Goal: Navigation & Orientation: Find specific page/section

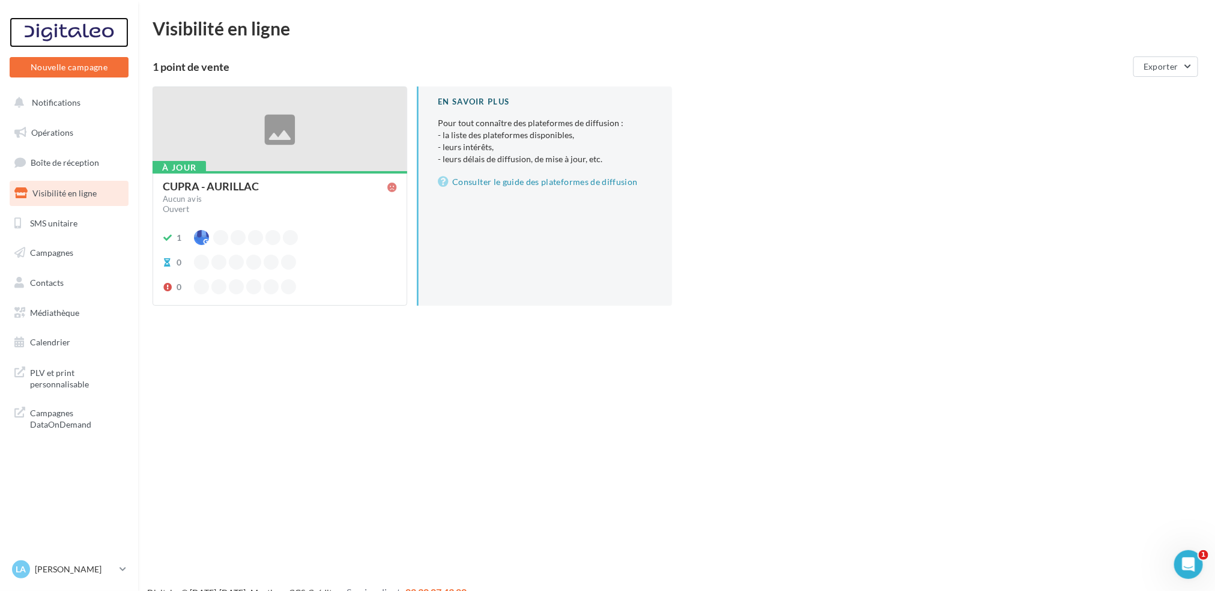
click at [82, 39] on div at bounding box center [69, 32] width 96 height 30
click at [69, 251] on span "Campagnes" at bounding box center [51, 252] width 43 height 10
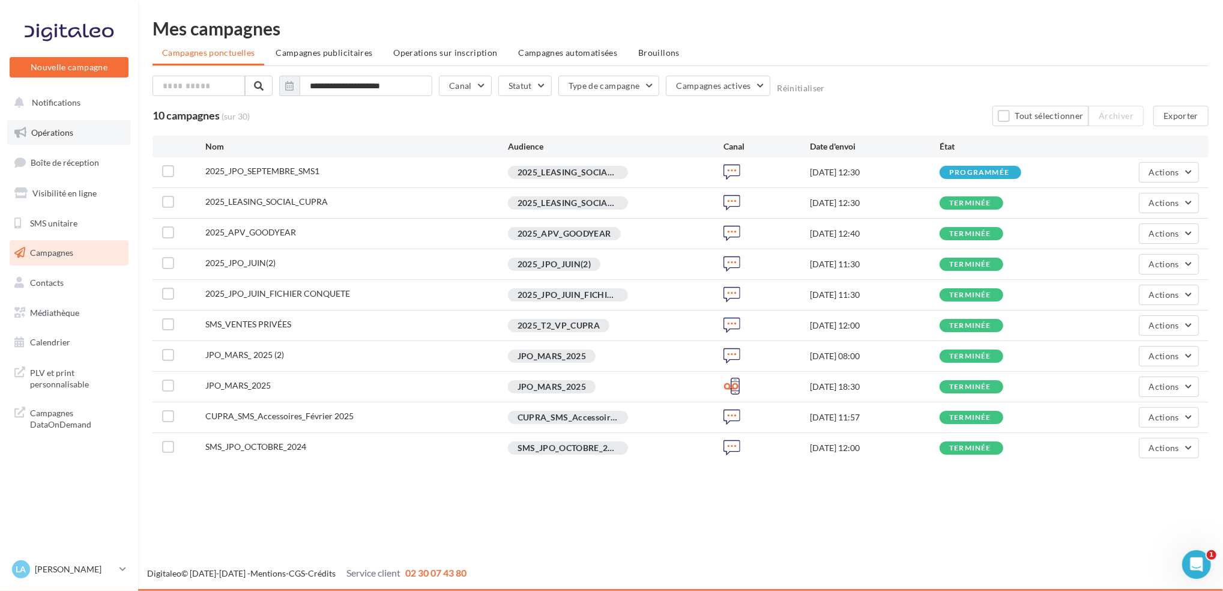
click at [70, 126] on link "Opérations" at bounding box center [69, 132] width 124 height 25
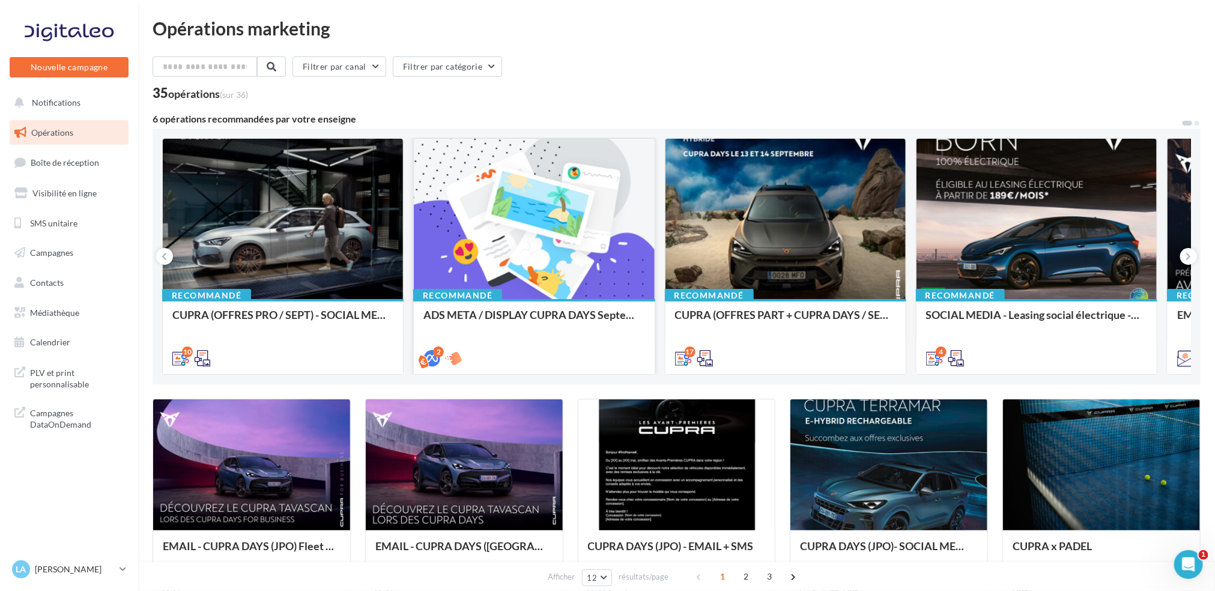
click at [500, 249] on div at bounding box center [534, 220] width 240 height 162
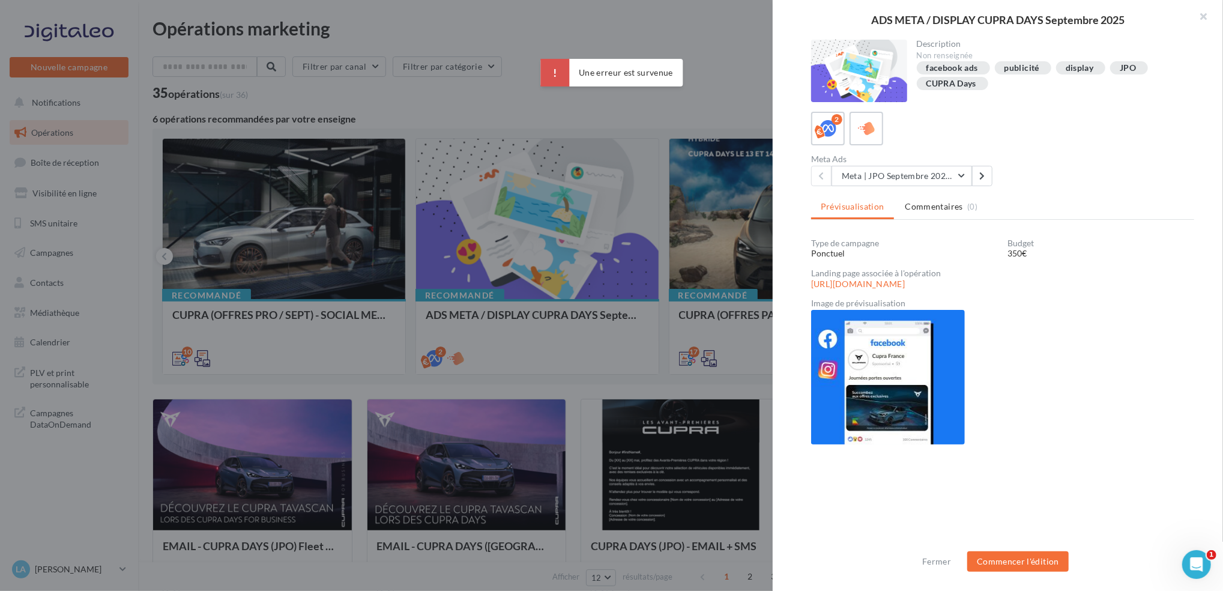
click at [925, 347] on img at bounding box center [888, 377] width 154 height 135
click at [932, 172] on button "Meta | JPO Septembre 2025 | Drive to store" at bounding box center [902, 176] width 141 height 20
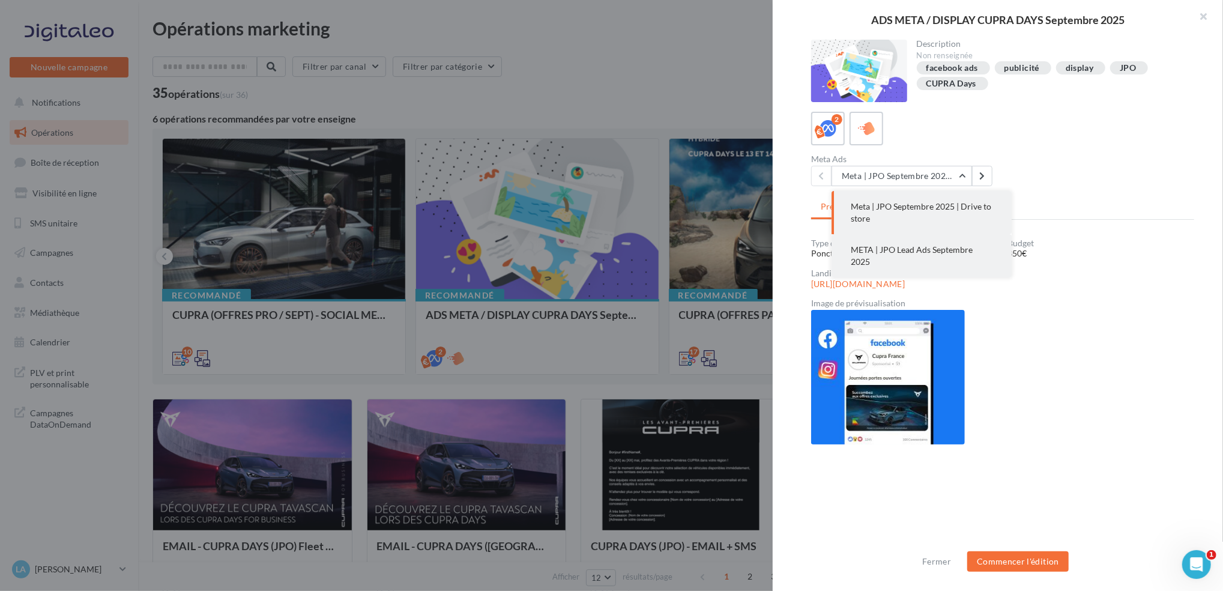
click at [930, 258] on button "META | JPO Lead Ads Septembre 2025" at bounding box center [922, 255] width 180 height 43
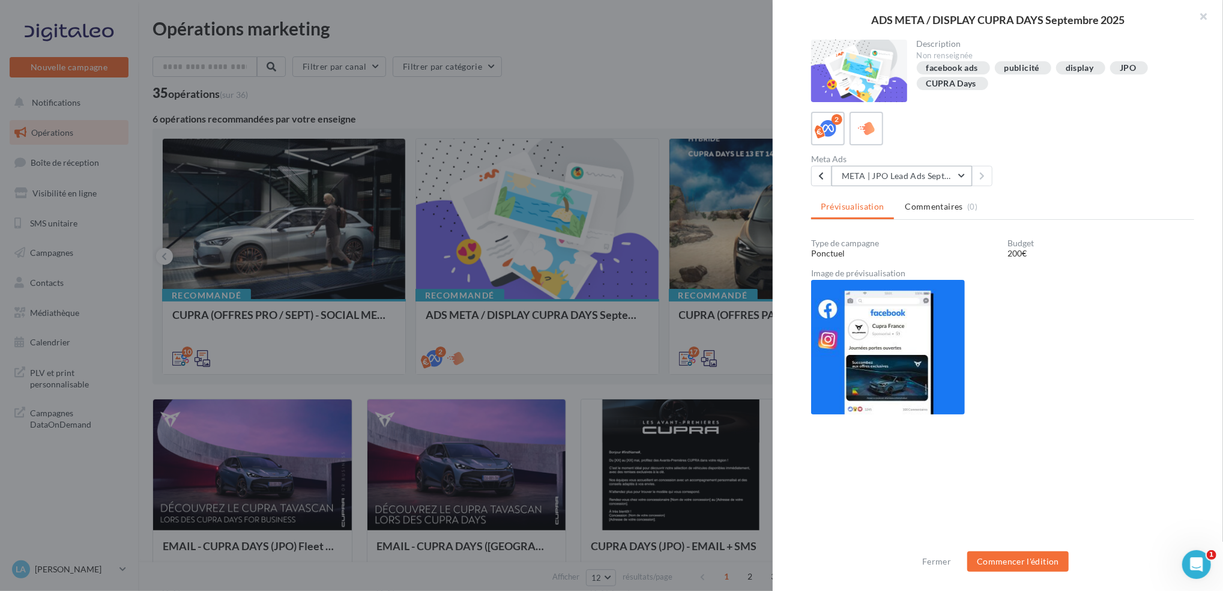
click at [902, 177] on button "META | JPO Lead Ads Septembre 2025" at bounding box center [902, 176] width 141 height 20
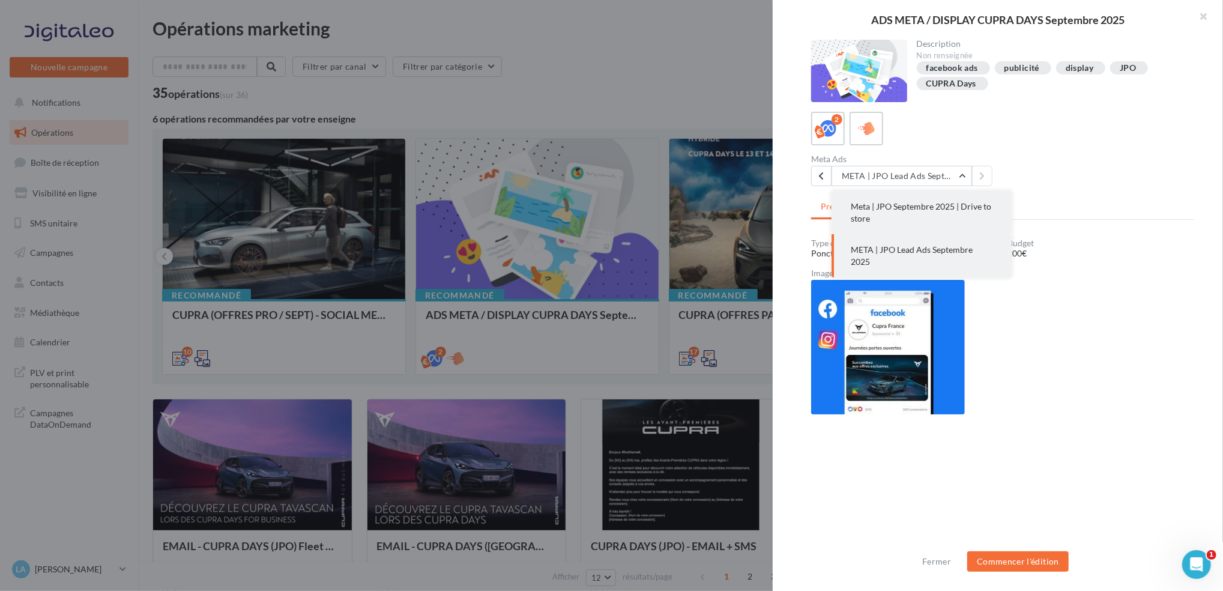
click at [890, 215] on button "Meta | JPO Septembre 2025 | Drive to store" at bounding box center [922, 212] width 180 height 43
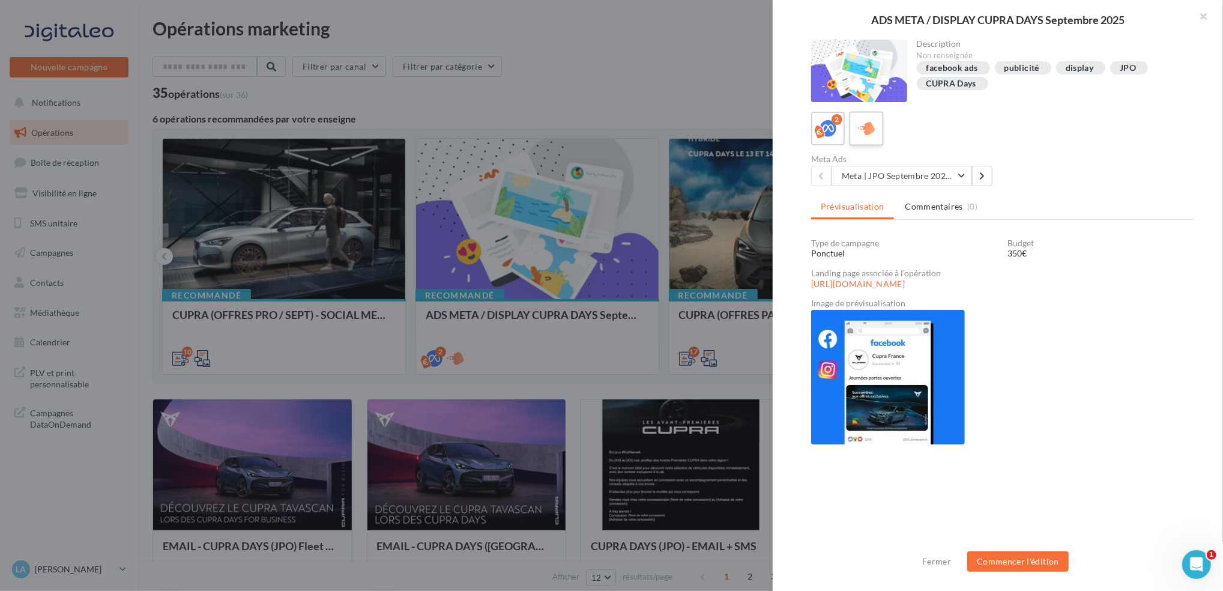
click at [859, 132] on icon at bounding box center [866, 128] width 17 height 17
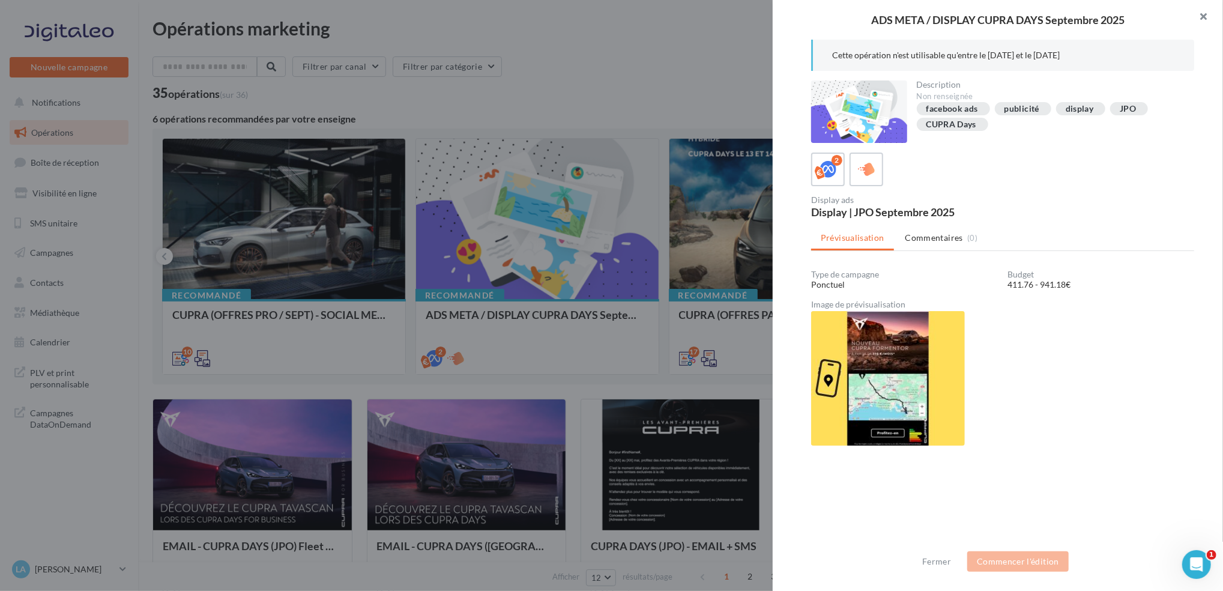
click at [1198, 14] on button "button" at bounding box center [1199, 18] width 48 height 36
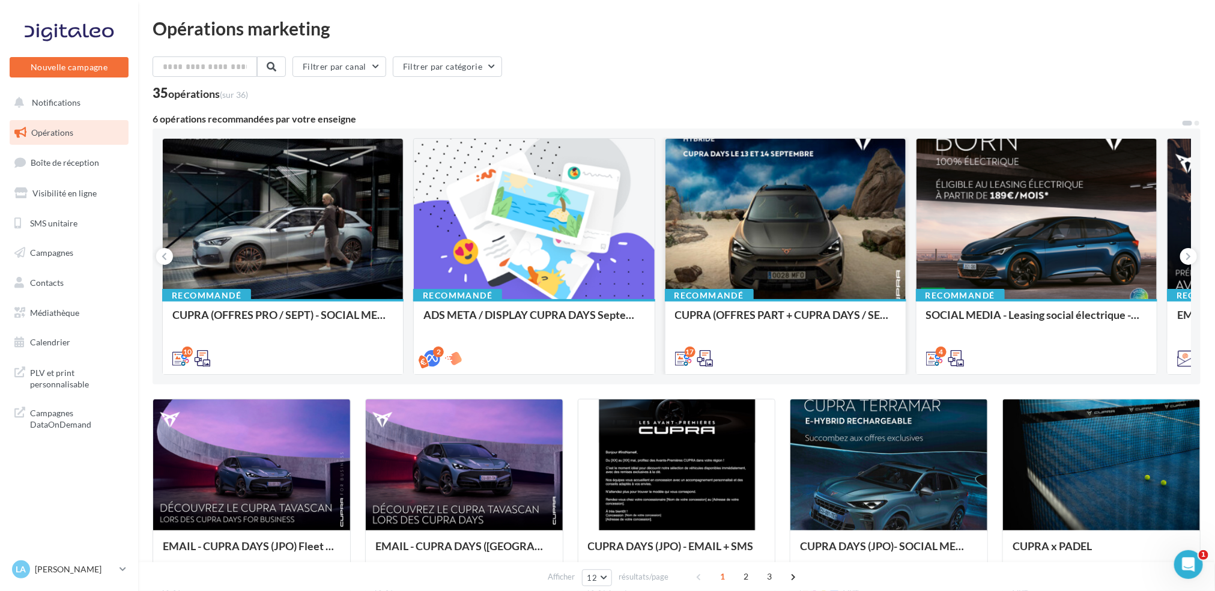
click at [856, 219] on div at bounding box center [786, 220] width 240 height 162
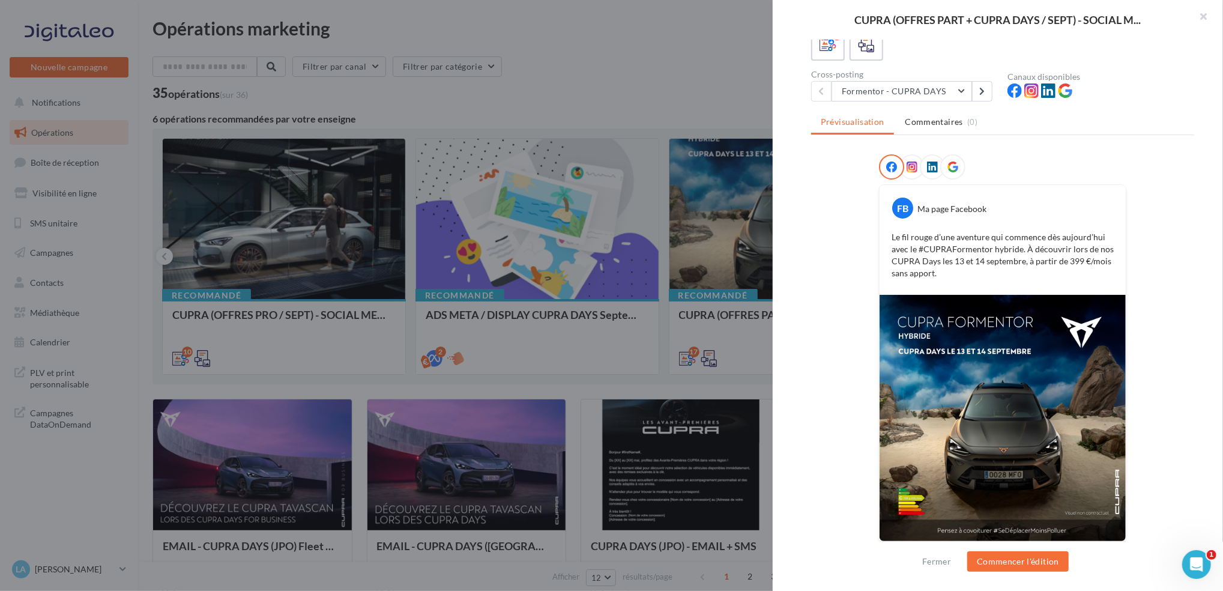
scroll to position [86, 0]
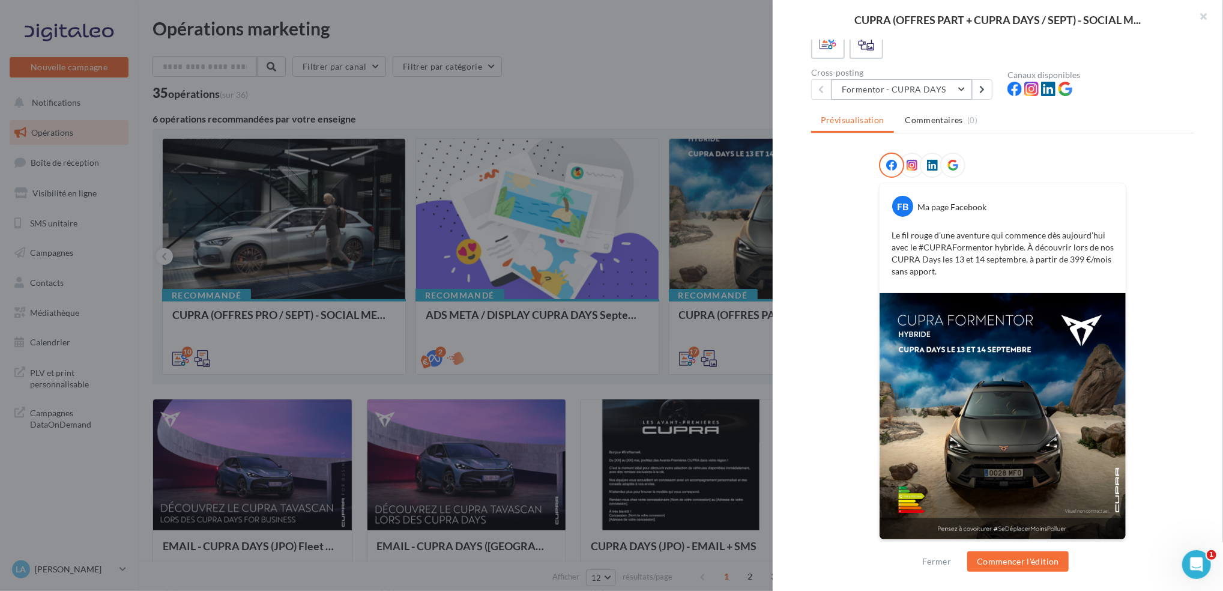
drag, startPoint x: 942, startPoint y: 386, endPoint x: 938, endPoint y: 94, distance: 291.9
click at [938, 94] on button "Formentor - CUPRA DAYS" at bounding box center [902, 89] width 141 height 20
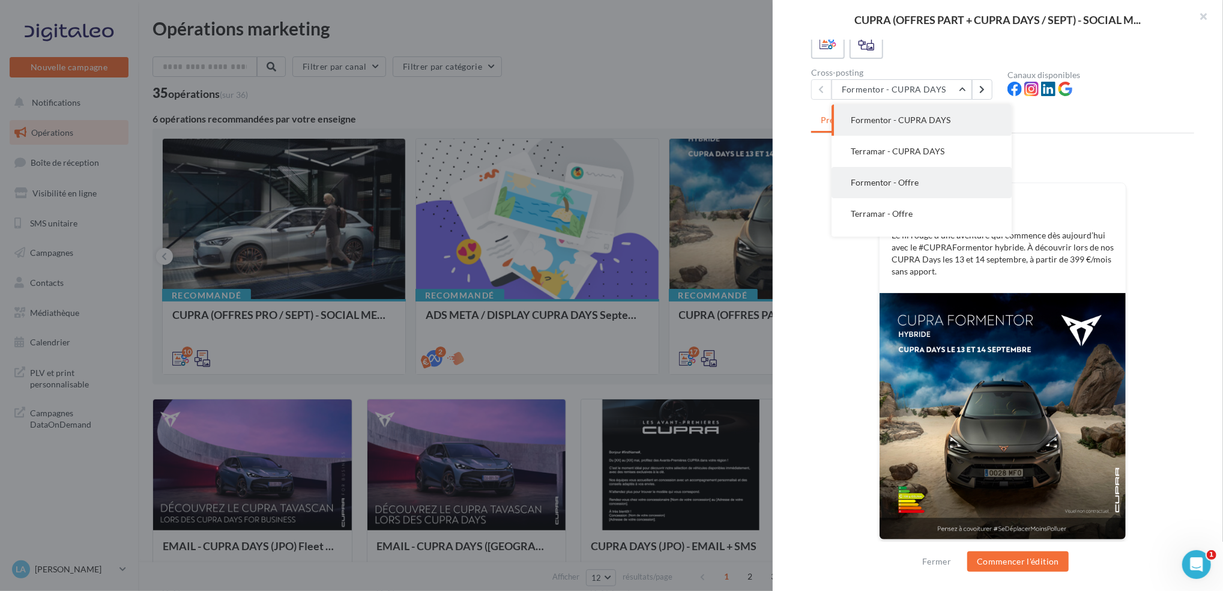
click at [915, 172] on button "Formentor - Offre" at bounding box center [922, 182] width 180 height 31
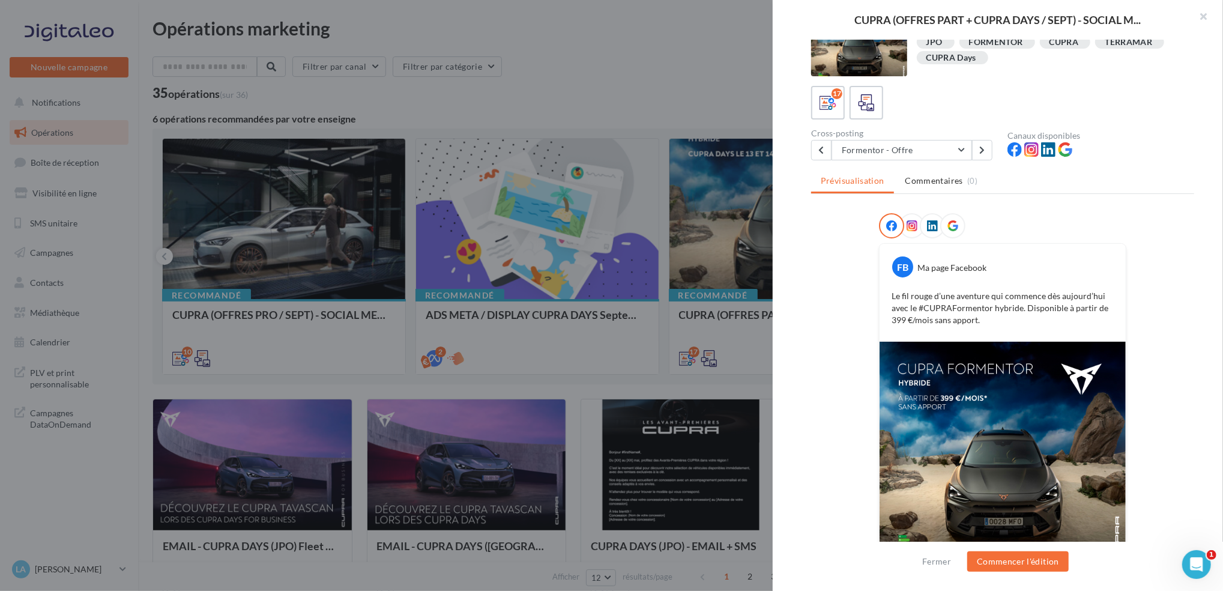
scroll to position [0, 0]
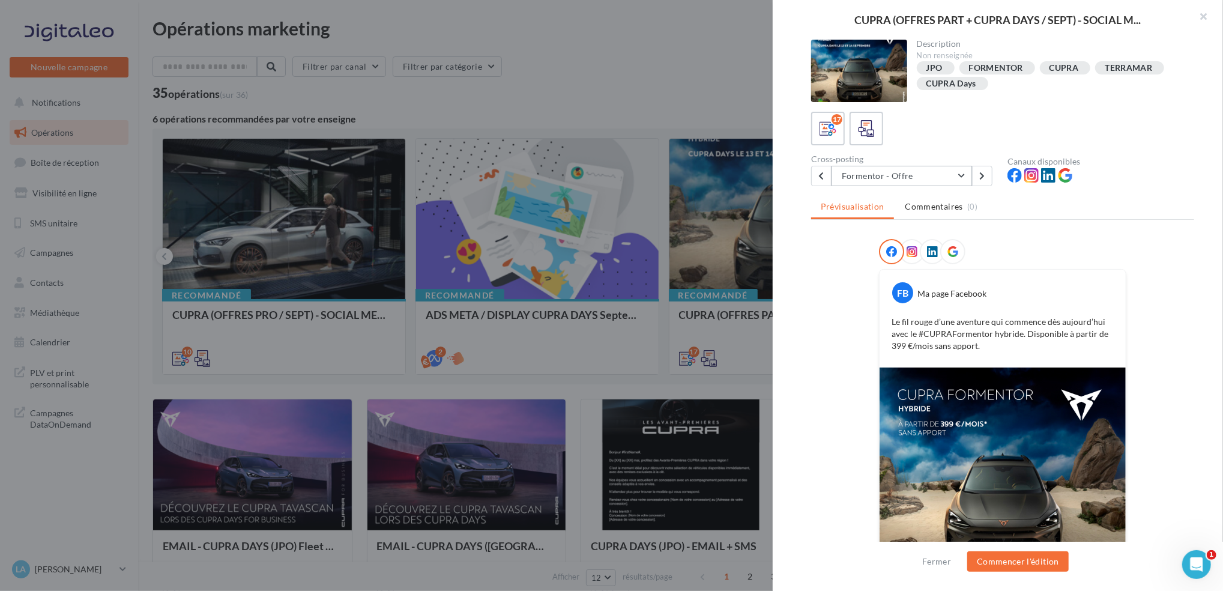
click at [962, 175] on button "Formentor - Offre" at bounding box center [902, 176] width 141 height 20
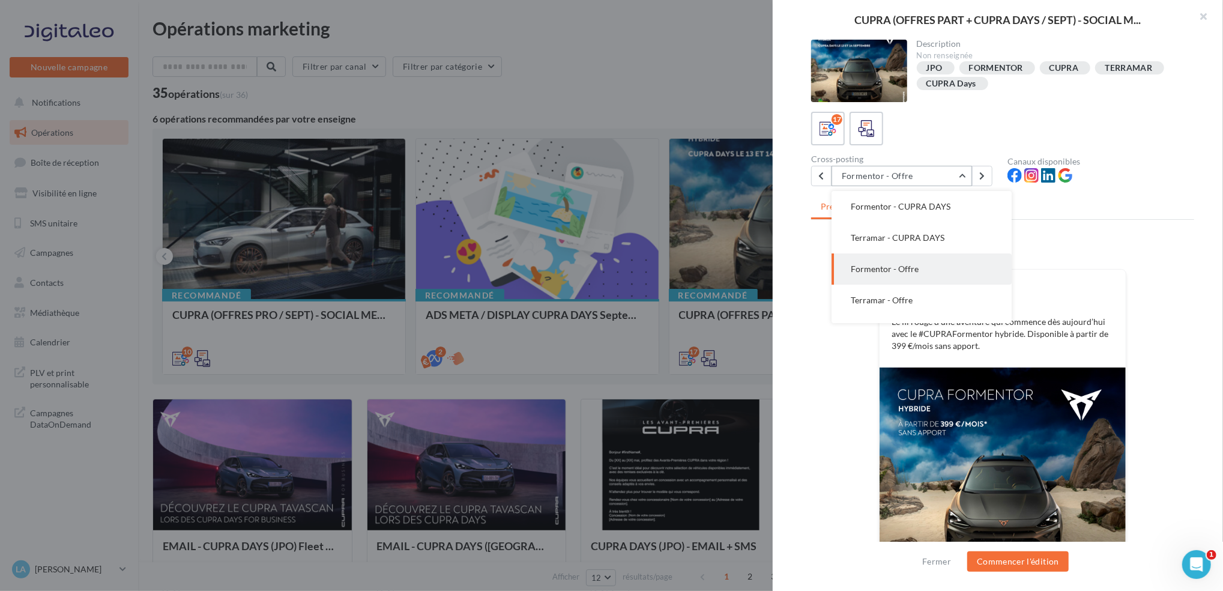
scroll to position [31, 0]
click at [916, 268] on button "Terramar - Offre" at bounding box center [922, 268] width 180 height 31
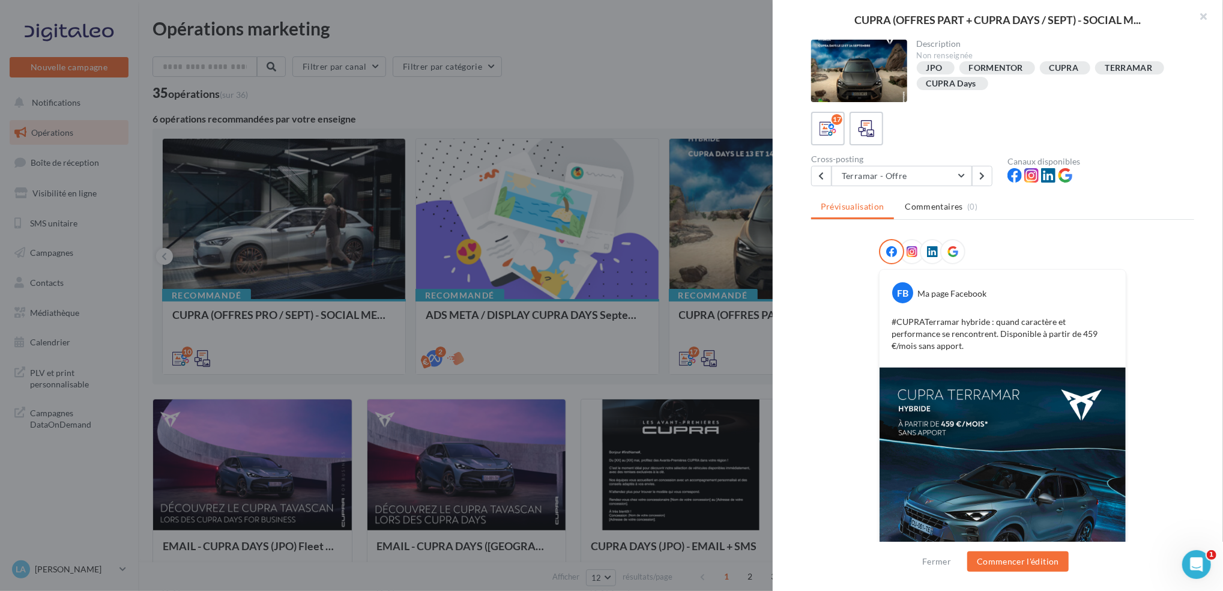
scroll to position [74, 0]
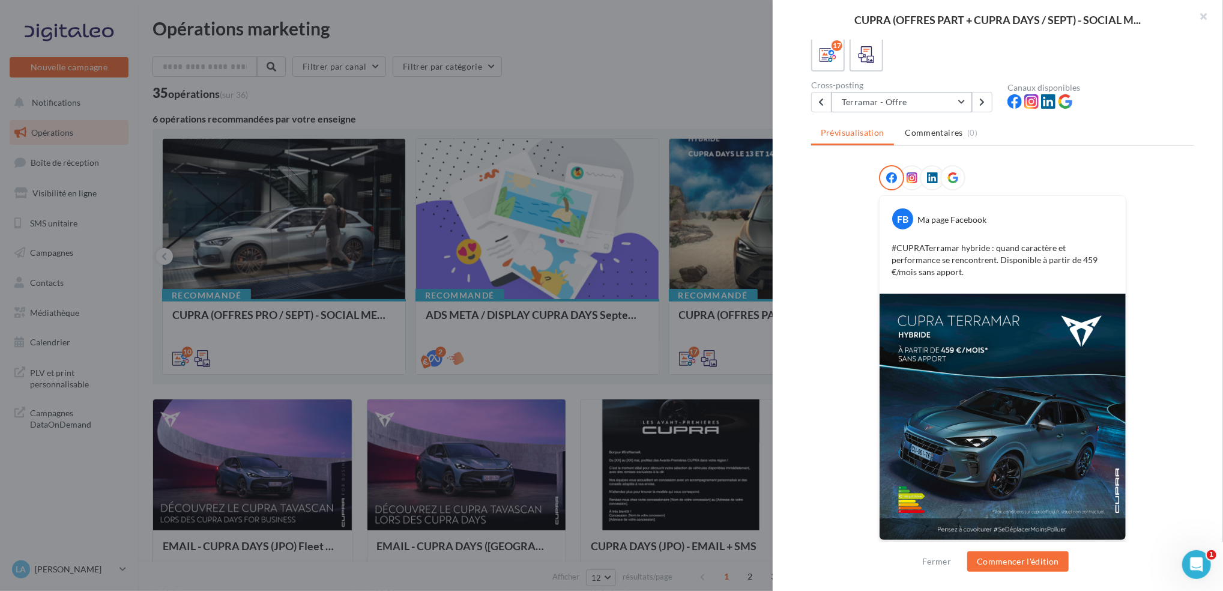
click at [941, 103] on button "Terramar - Offre" at bounding box center [902, 102] width 141 height 20
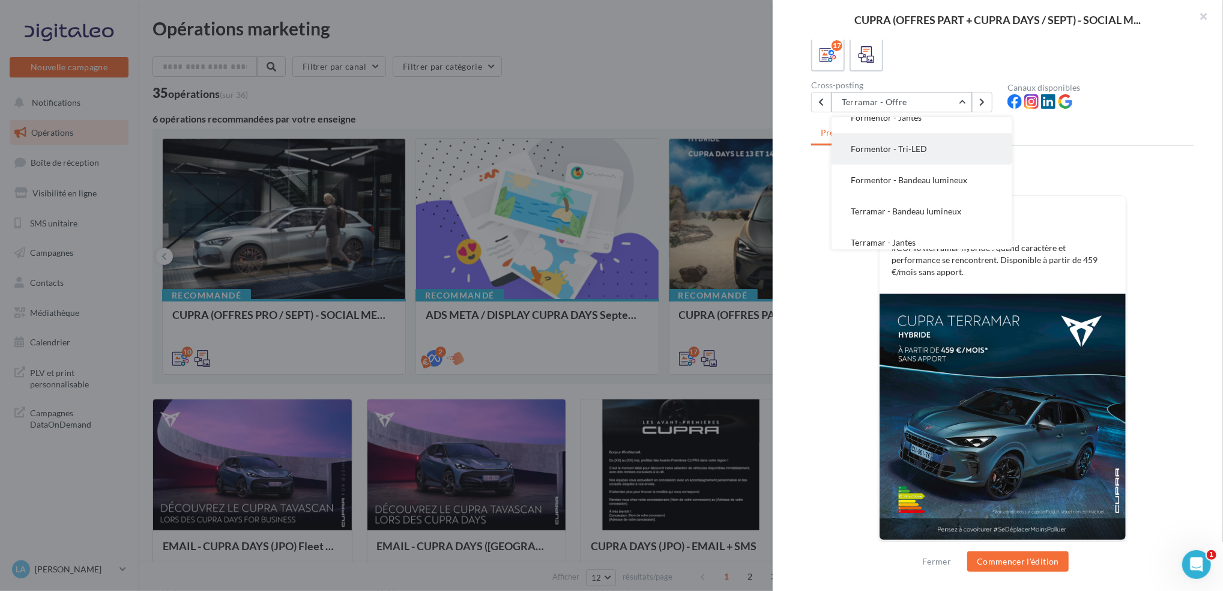
scroll to position [142, 0]
click at [942, 180] on span "Formentor - Bandeau lumineux" at bounding box center [909, 177] width 117 height 10
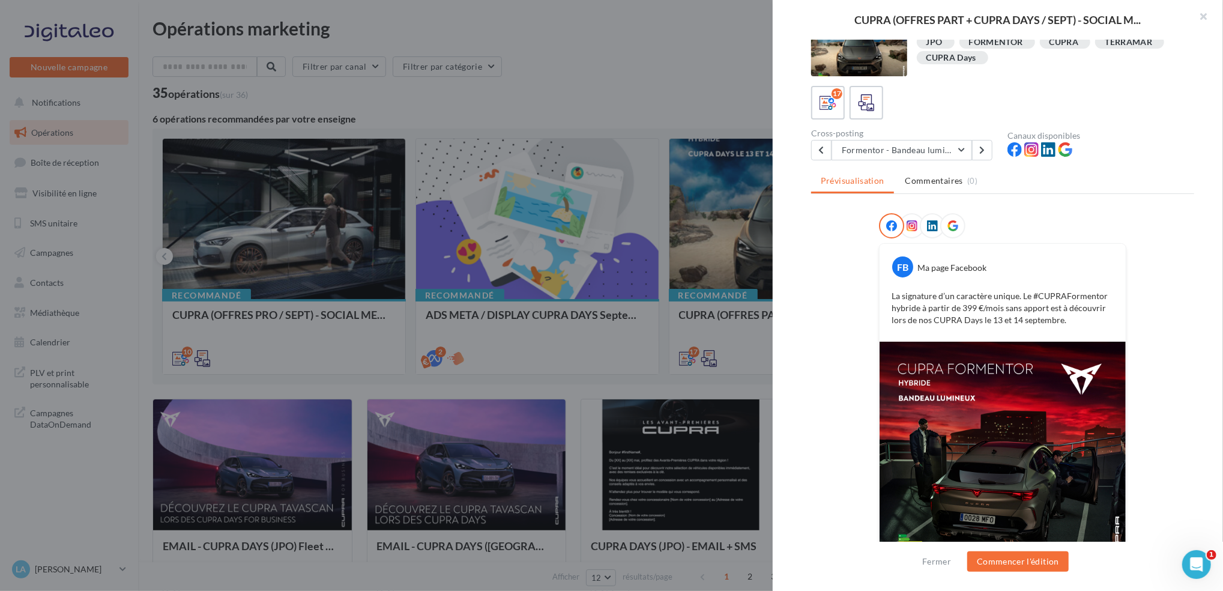
scroll to position [0, 0]
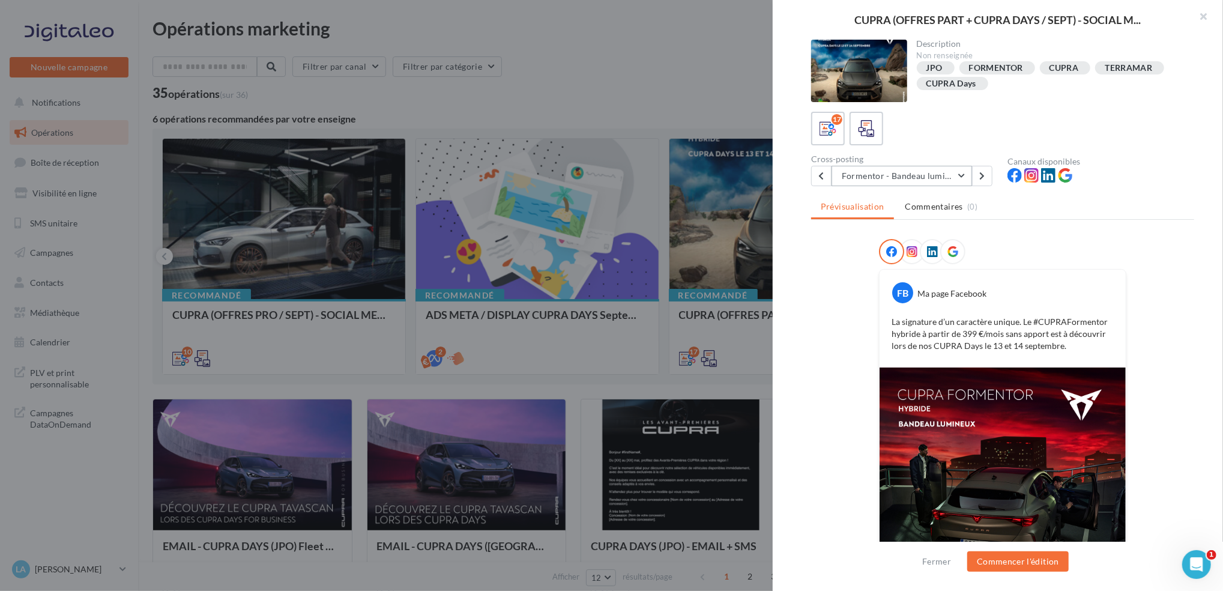
click at [902, 171] on button "Formentor - Bandeau lumineux" at bounding box center [902, 176] width 141 height 20
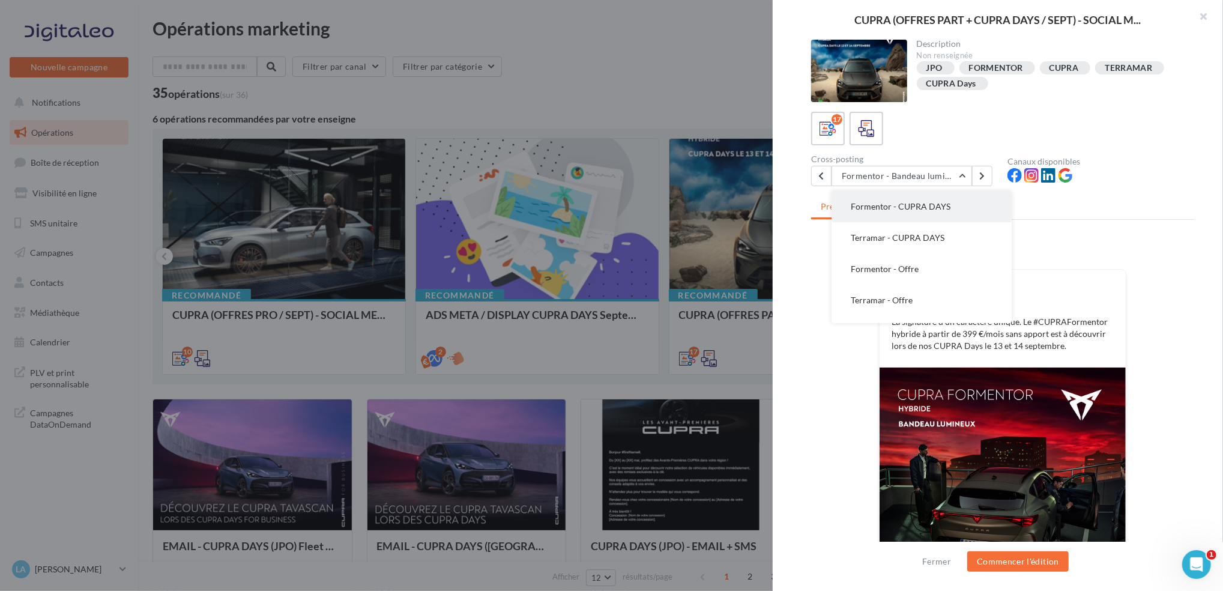
click at [913, 205] on span "Formentor - CUPRA DAYS" at bounding box center [901, 206] width 100 height 10
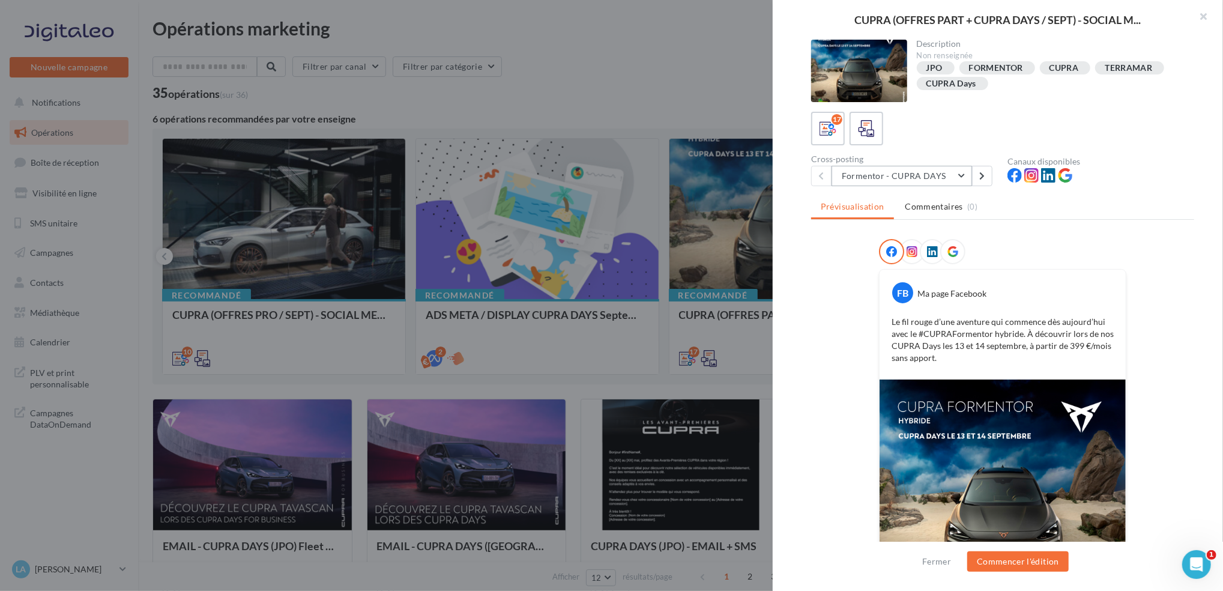
click at [908, 175] on button "Formentor - CUPRA DAYS" at bounding box center [902, 176] width 141 height 20
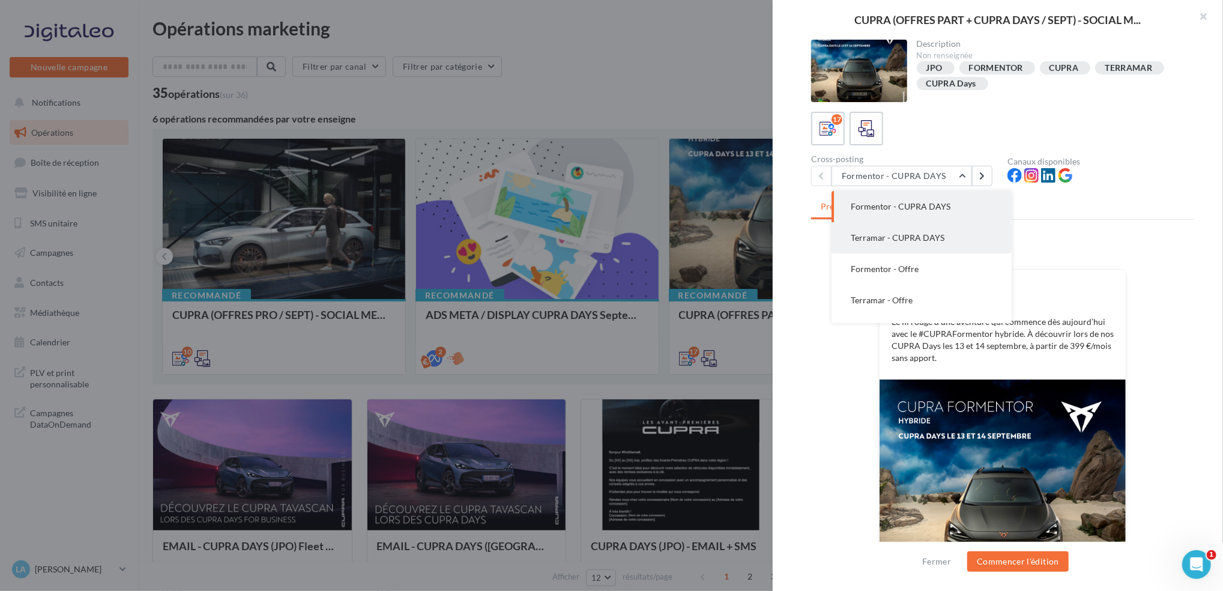
click at [881, 230] on button "Terramar - CUPRA DAYS" at bounding box center [922, 237] width 180 height 31
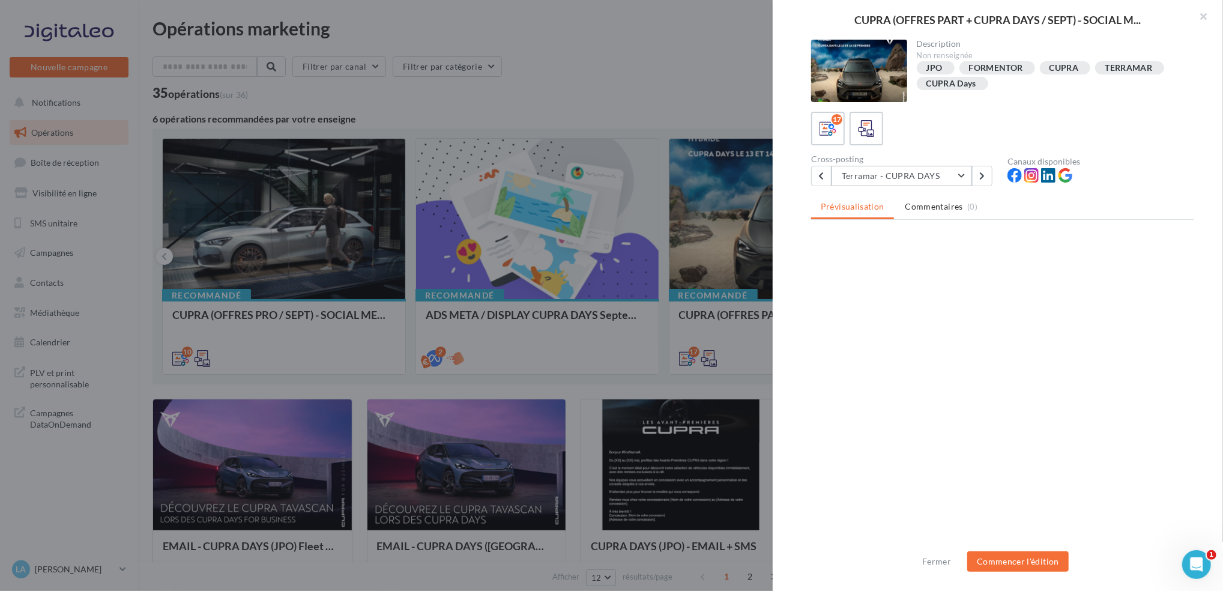
click at [895, 183] on button "Terramar - CUPRA DAYS" at bounding box center [902, 176] width 141 height 20
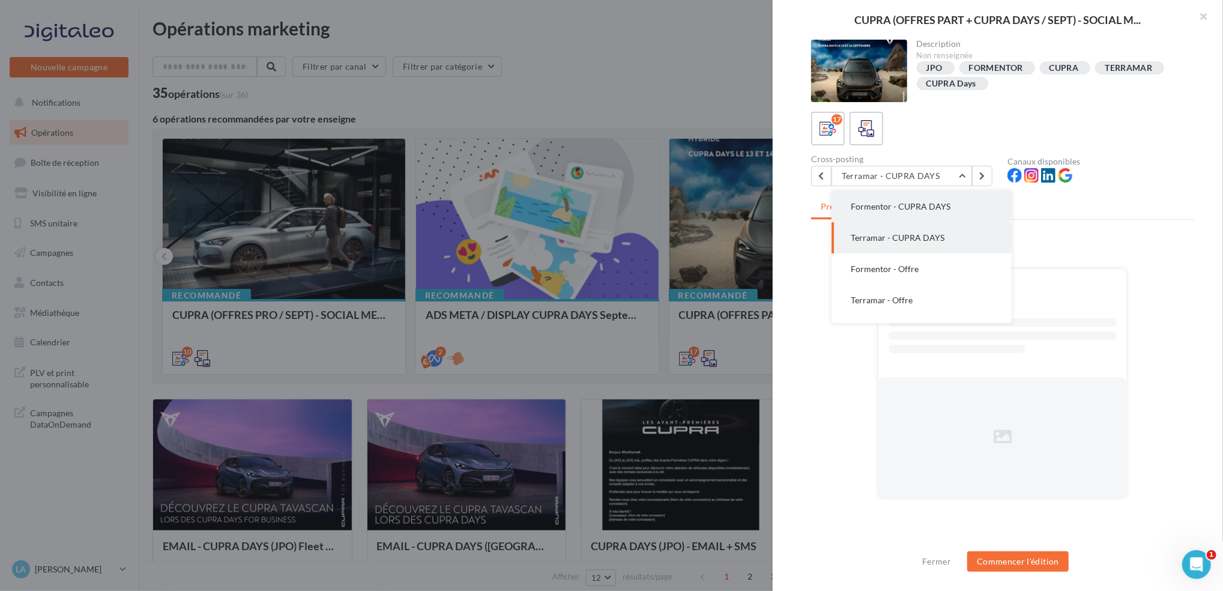
click at [894, 203] on span "Formentor - CUPRA DAYS" at bounding box center [901, 206] width 100 height 10
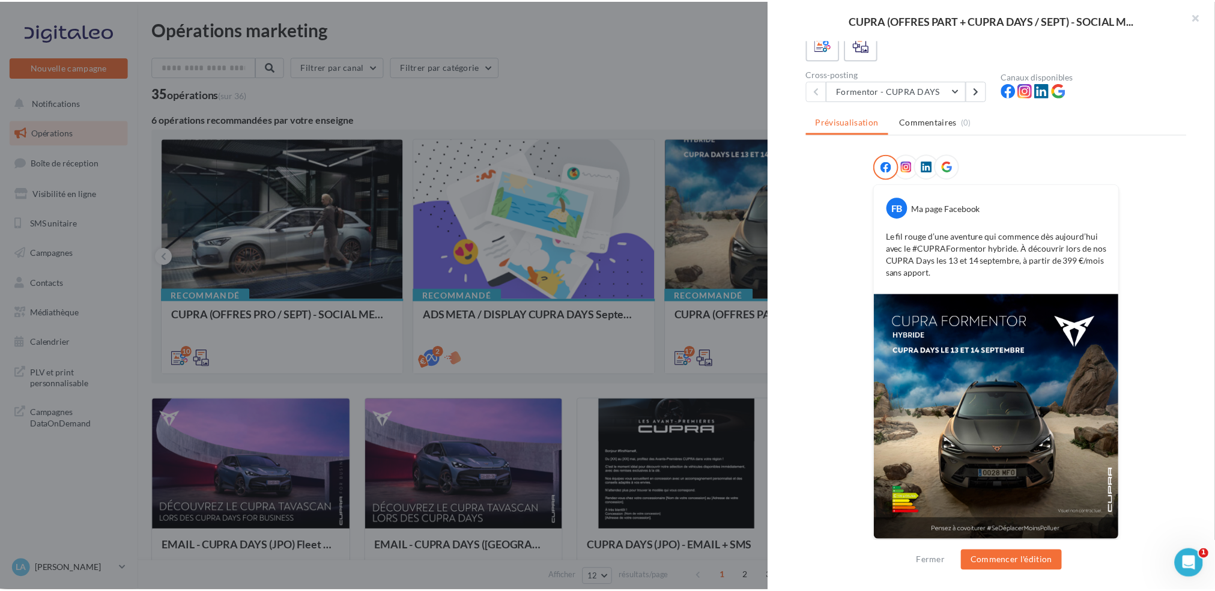
scroll to position [86, 0]
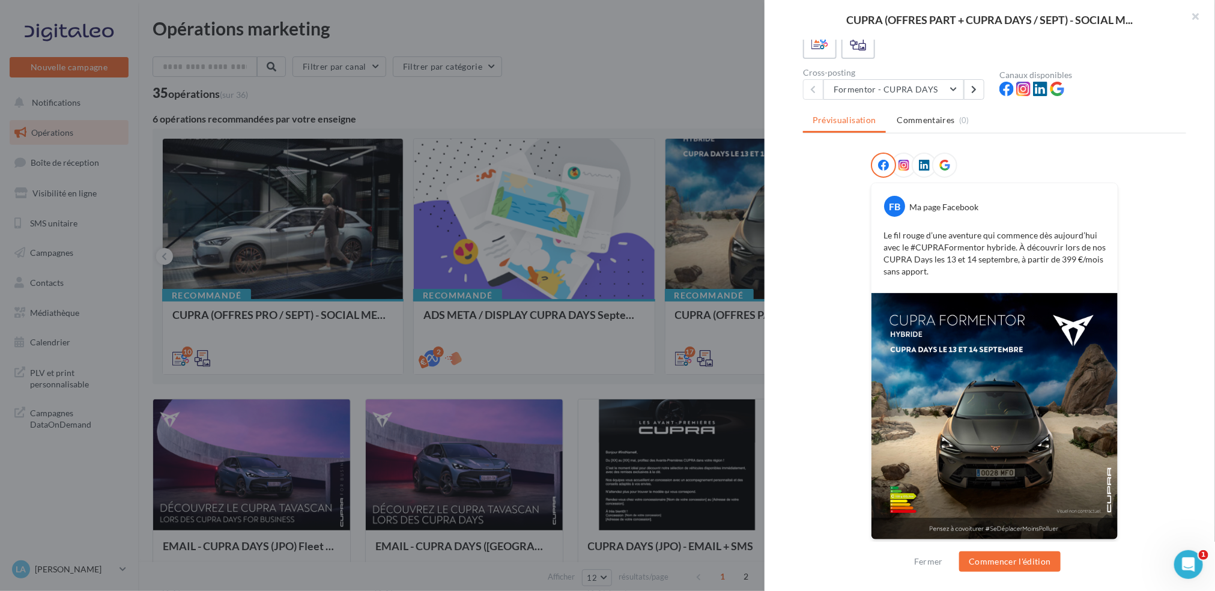
click at [741, 57] on div at bounding box center [607, 295] width 1215 height 591
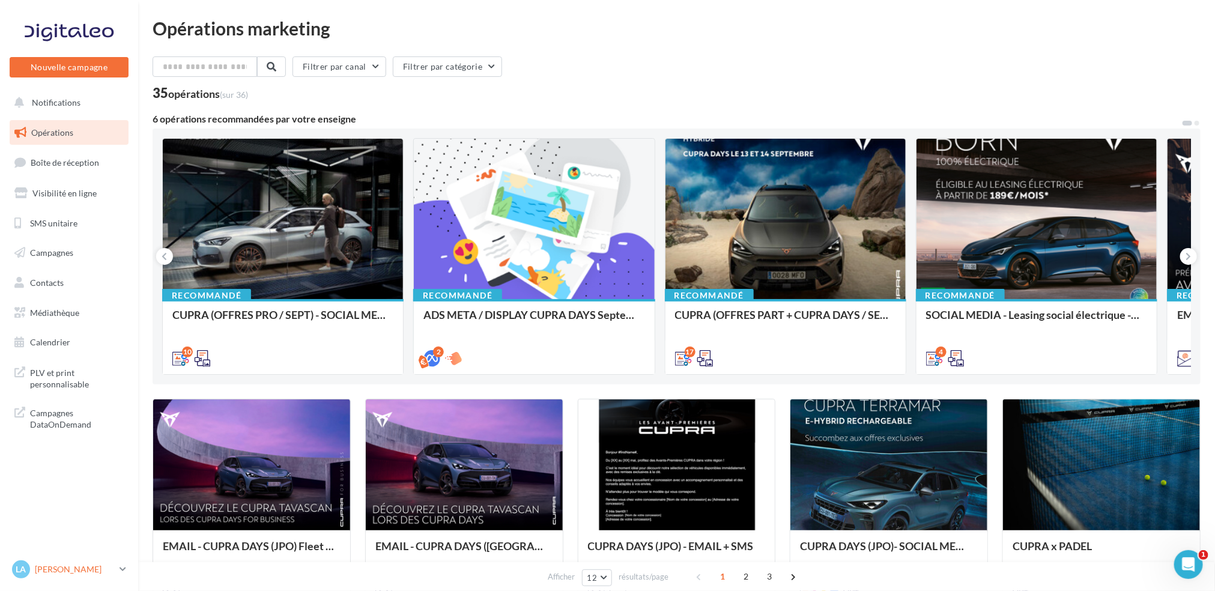
click at [121, 578] on link "La Léa Tarrie cupra_aurillac" at bounding box center [69, 569] width 119 height 23
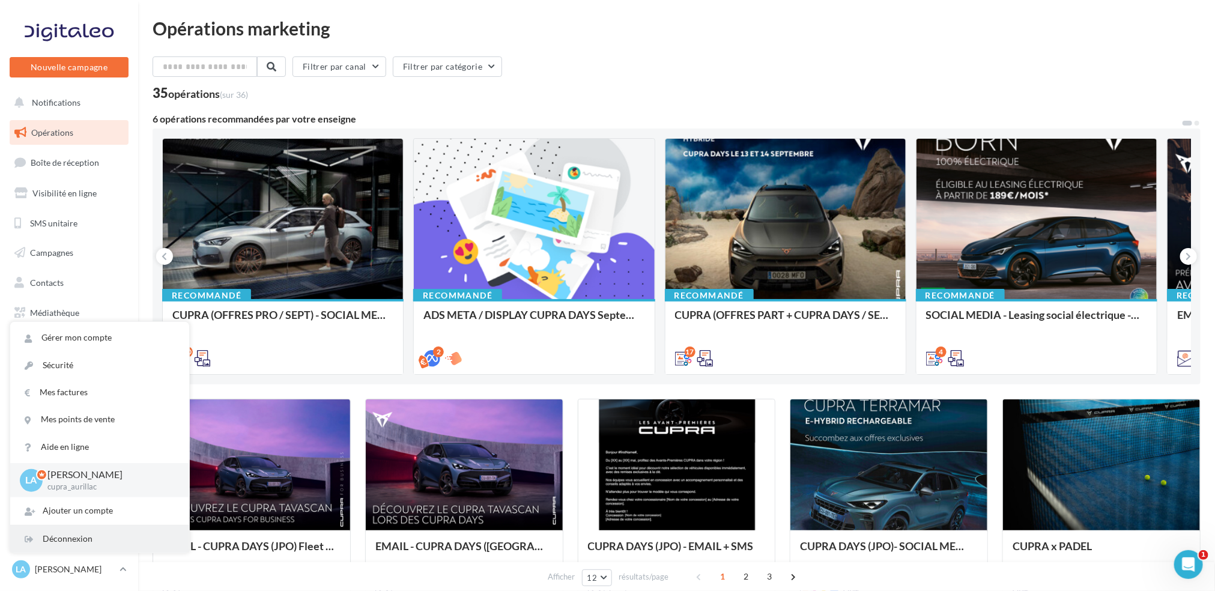
click at [94, 535] on div "Déconnexion" at bounding box center [99, 539] width 179 height 27
